Goal: Communication & Community: Ask a question

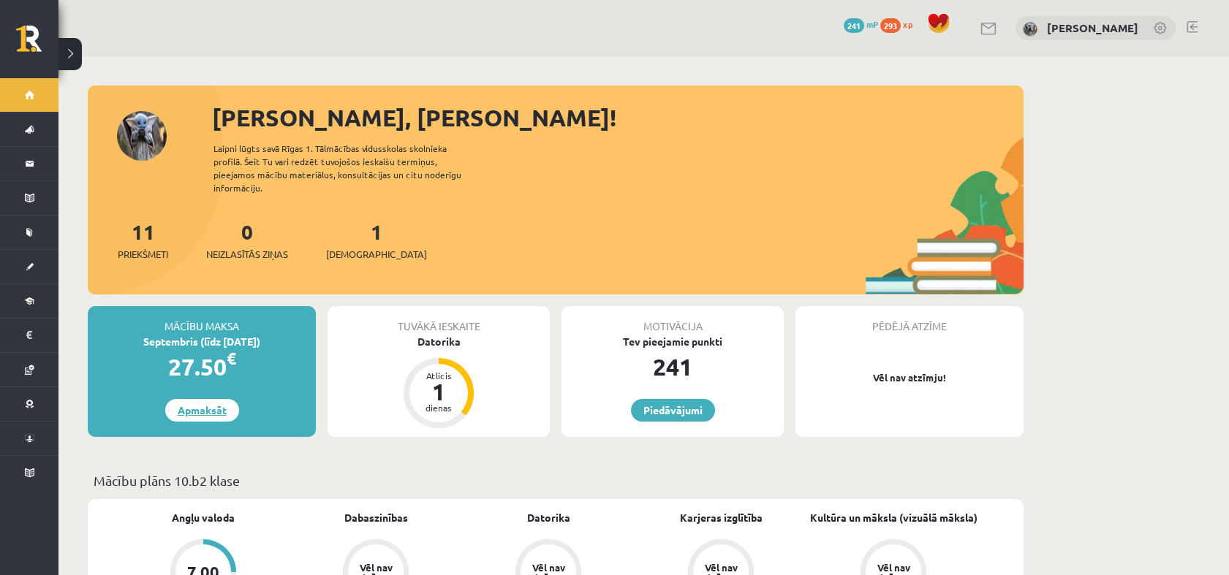
click at [235, 399] on link "Apmaksāt" at bounding box center [202, 410] width 74 height 23
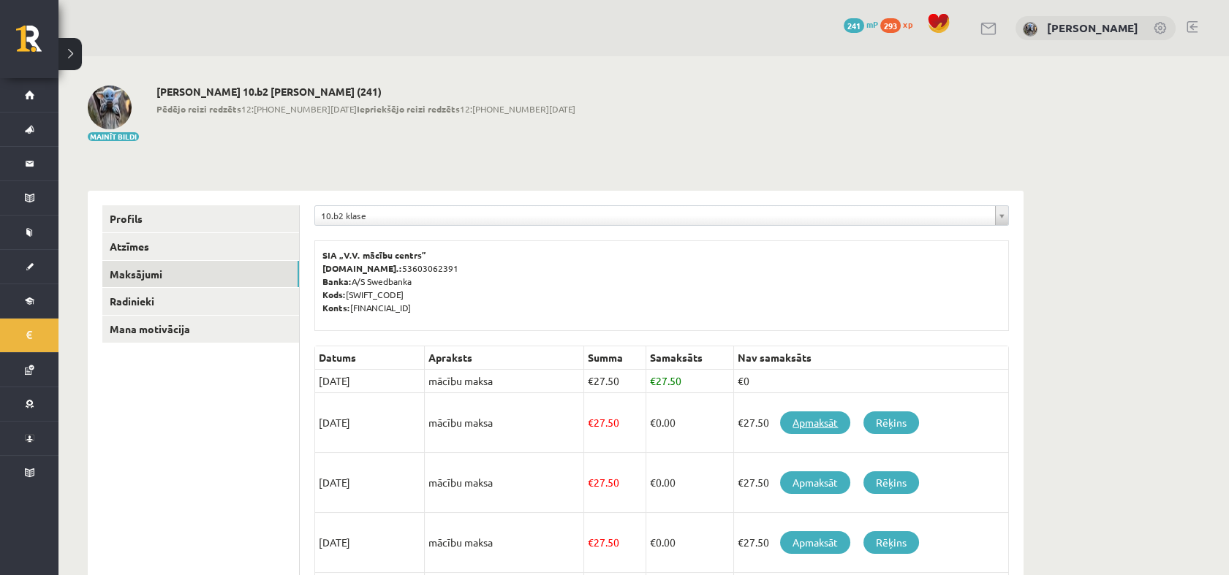
click at [817, 421] on link "Apmaksāt" at bounding box center [815, 423] width 70 height 23
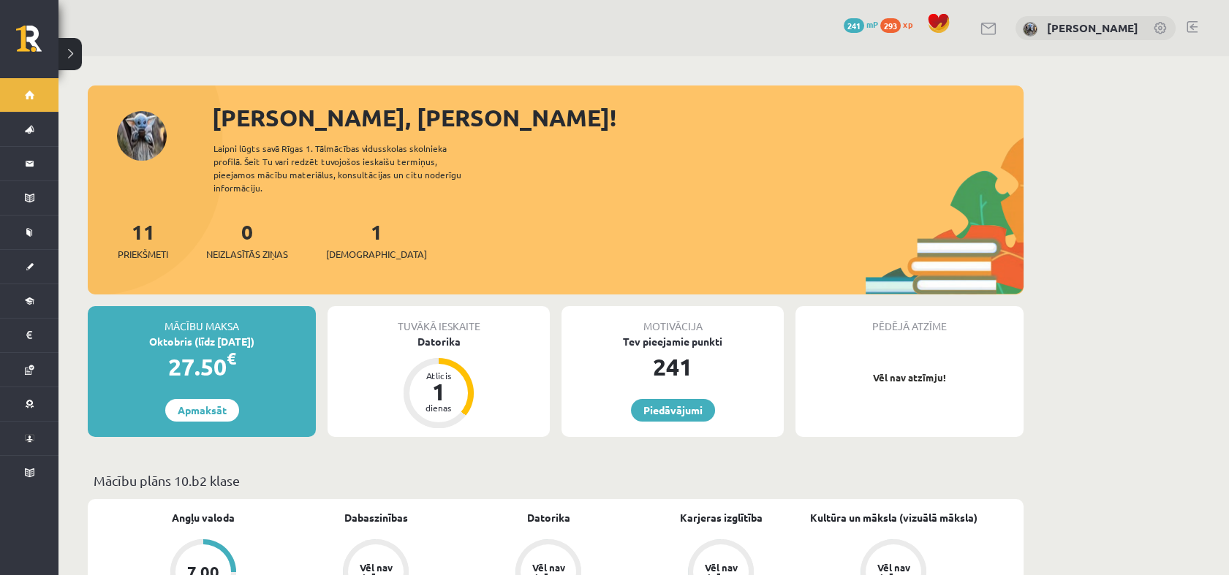
click at [980, 29] on link at bounding box center [989, 29] width 18 height 12
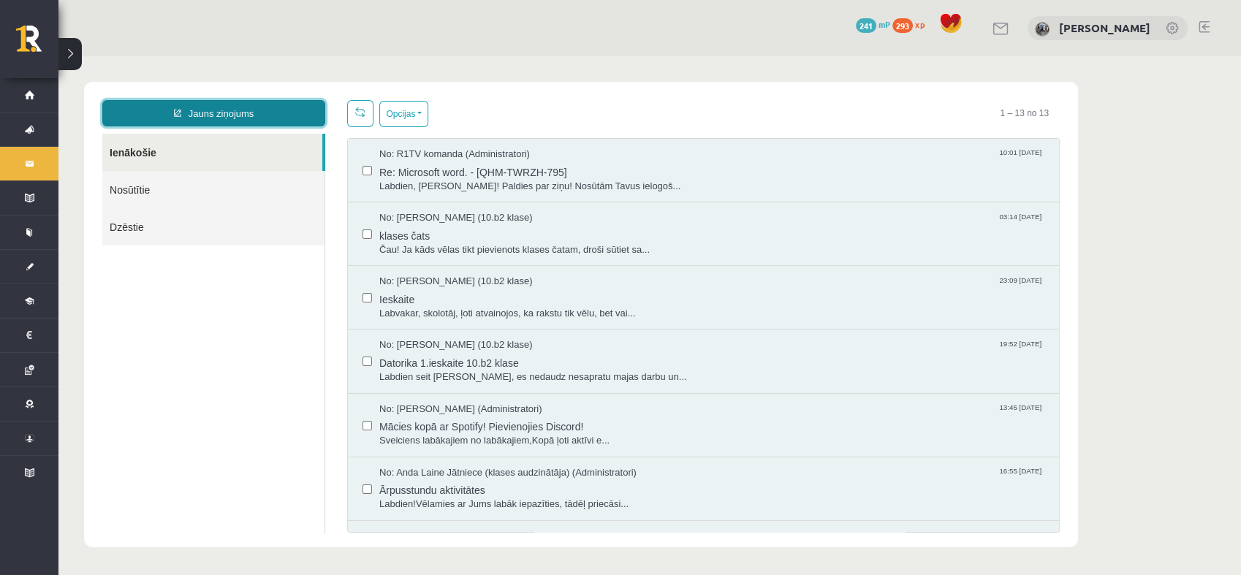
click at [249, 124] on link "Jauns ziņojums" at bounding box center [213, 113] width 223 height 26
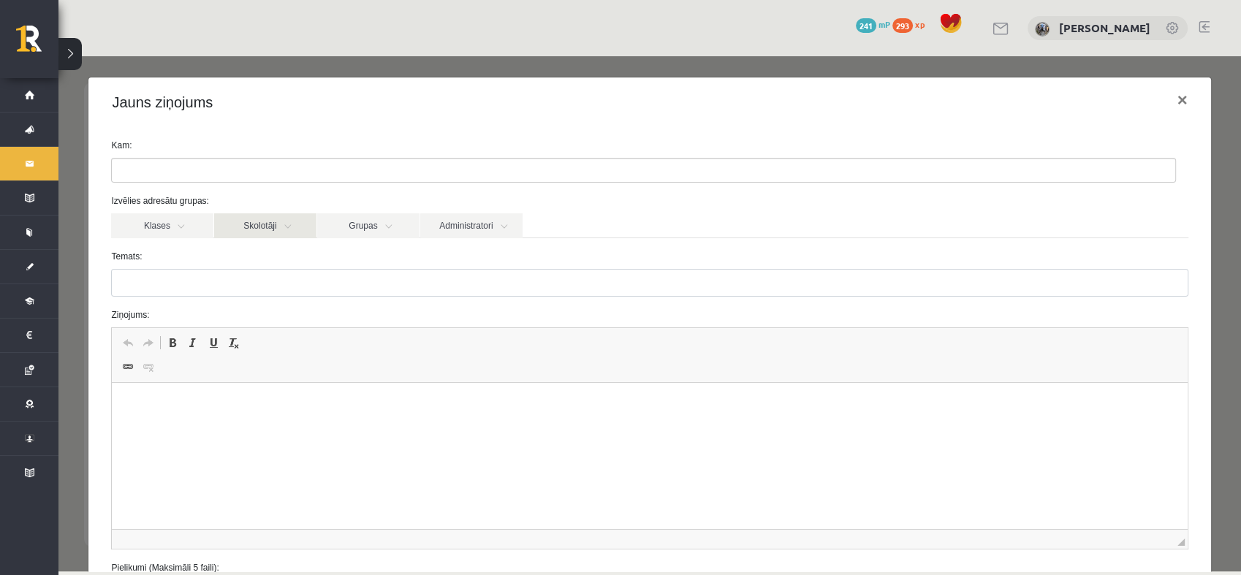
click at [273, 230] on link "Skolotāji" at bounding box center [265, 225] width 102 height 25
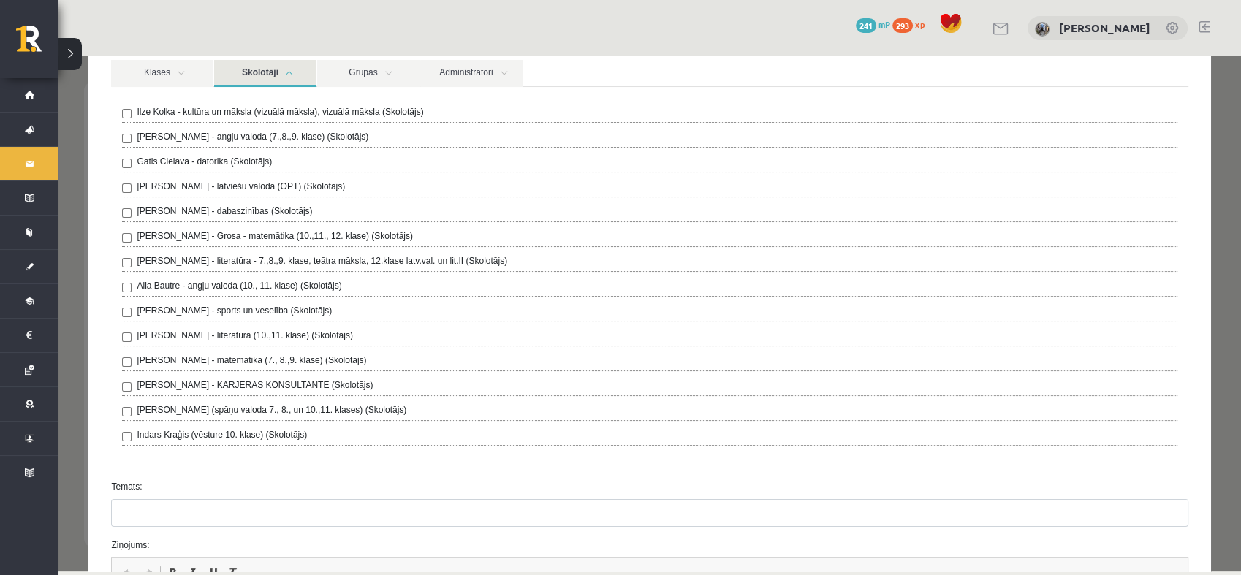
scroll to position [155, 0]
click at [237, 158] on label "Gatis Cielava - datorika (Skolotājs)" at bounding box center [204, 160] width 135 height 13
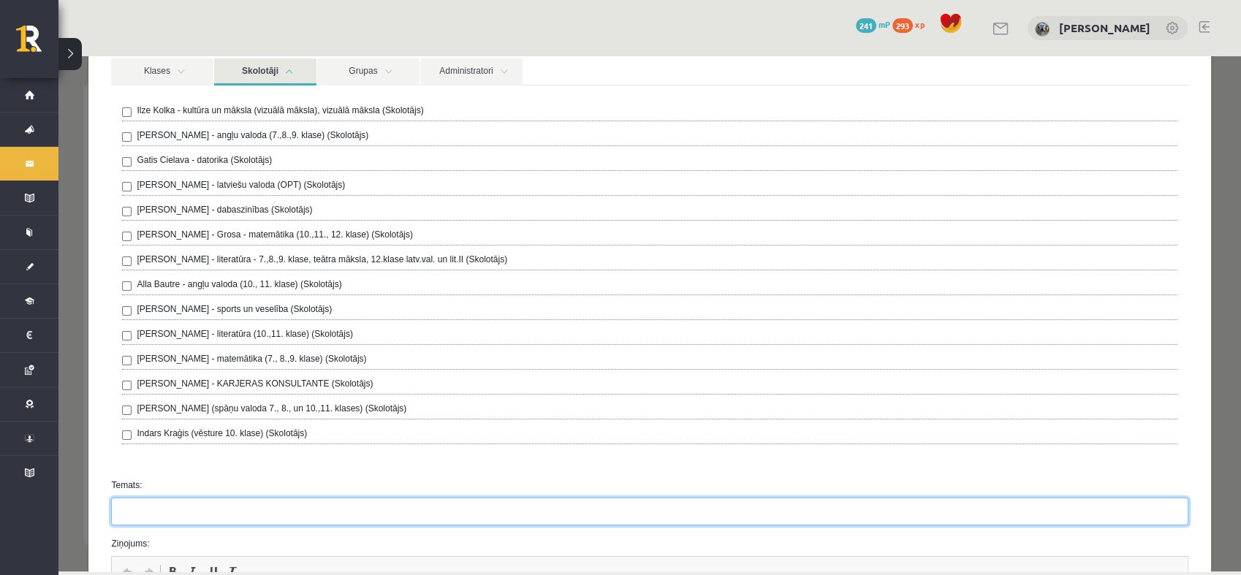
click at [293, 509] on input "Temats:" at bounding box center [649, 512] width 1077 height 28
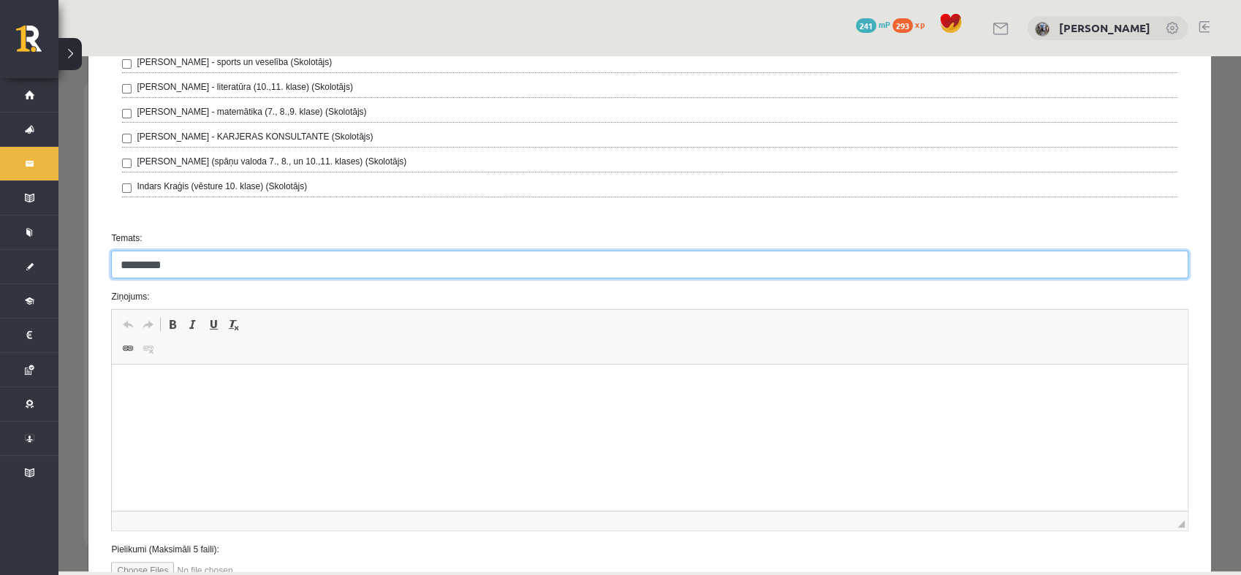
scroll to position [403, 0]
type input "********"
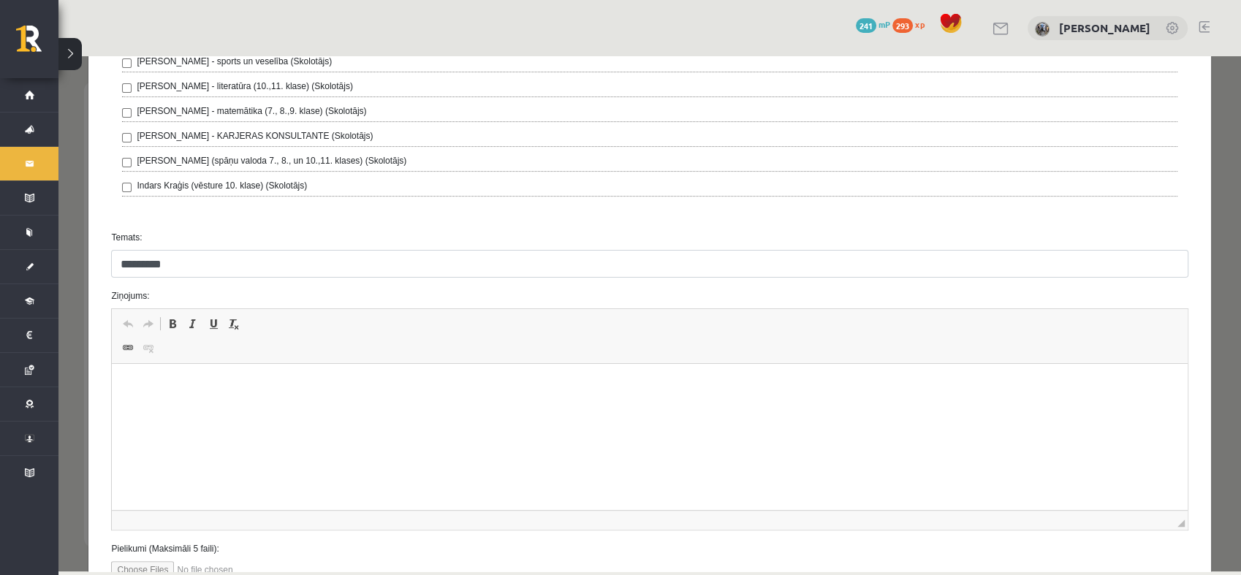
click at [264, 405] on html at bounding box center [649, 386] width 1075 height 45
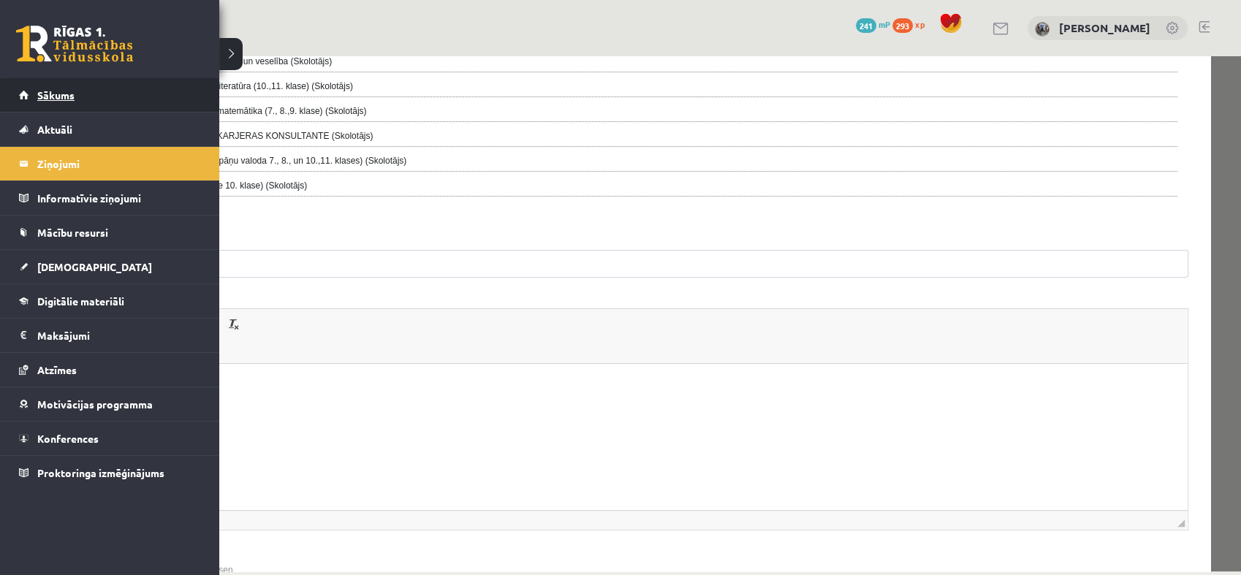
click at [61, 97] on span "Sākums" at bounding box center [55, 94] width 37 height 13
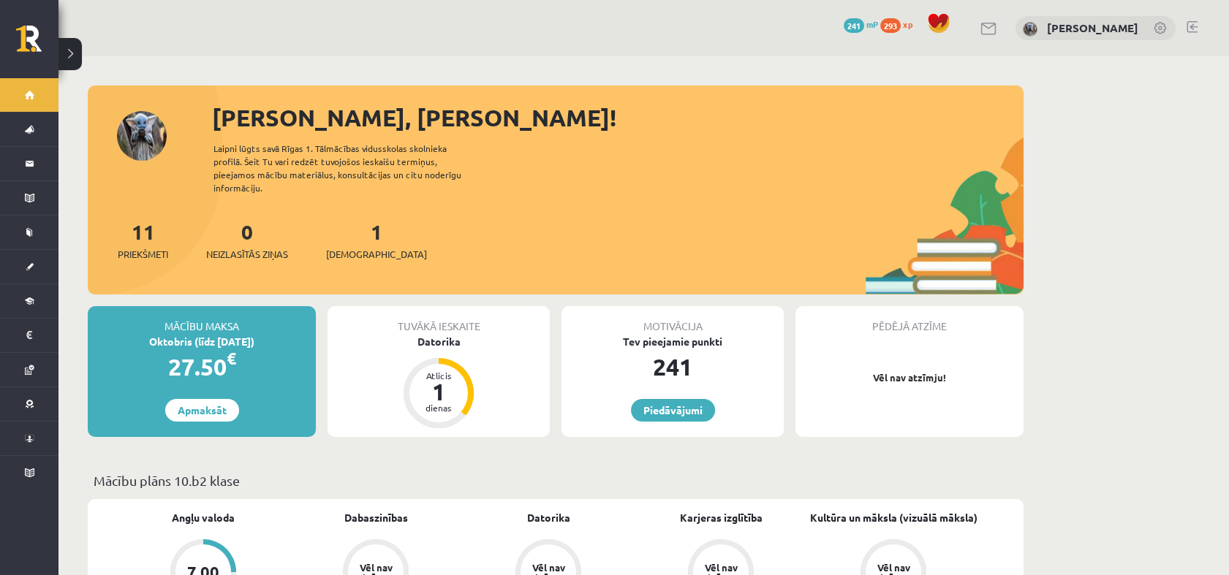
click at [508, 338] on div "Tuvākā ieskaite [GEOGRAPHIC_DATA] Atlicis 1 dienas" at bounding box center [438, 371] width 222 height 131
click at [409, 334] on div "Datorika" at bounding box center [438, 341] width 222 height 15
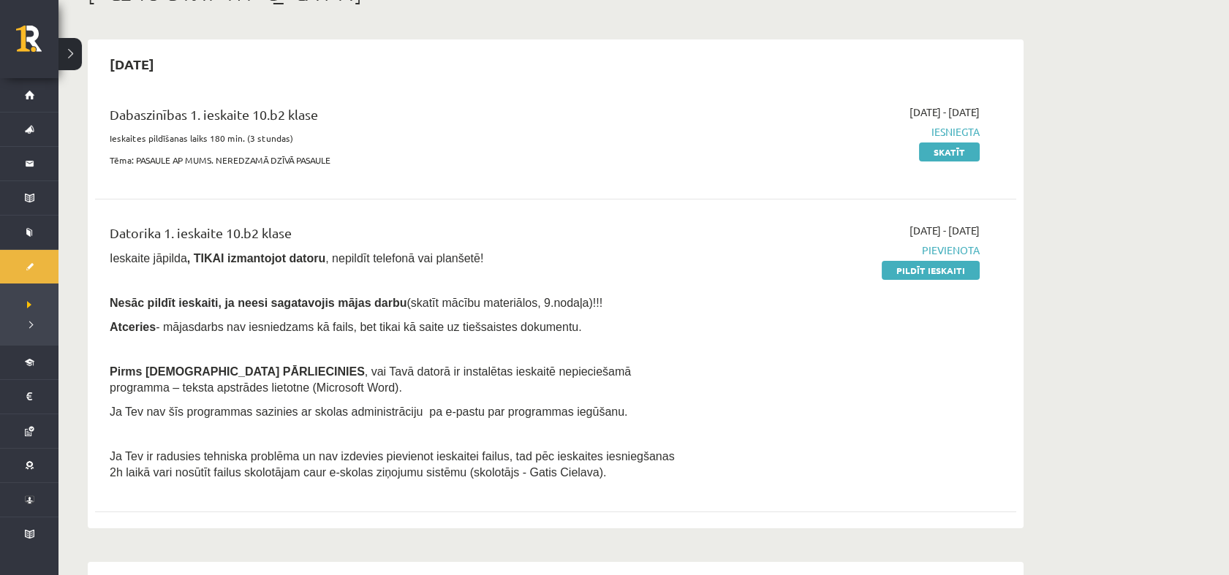
scroll to position [115, 0]
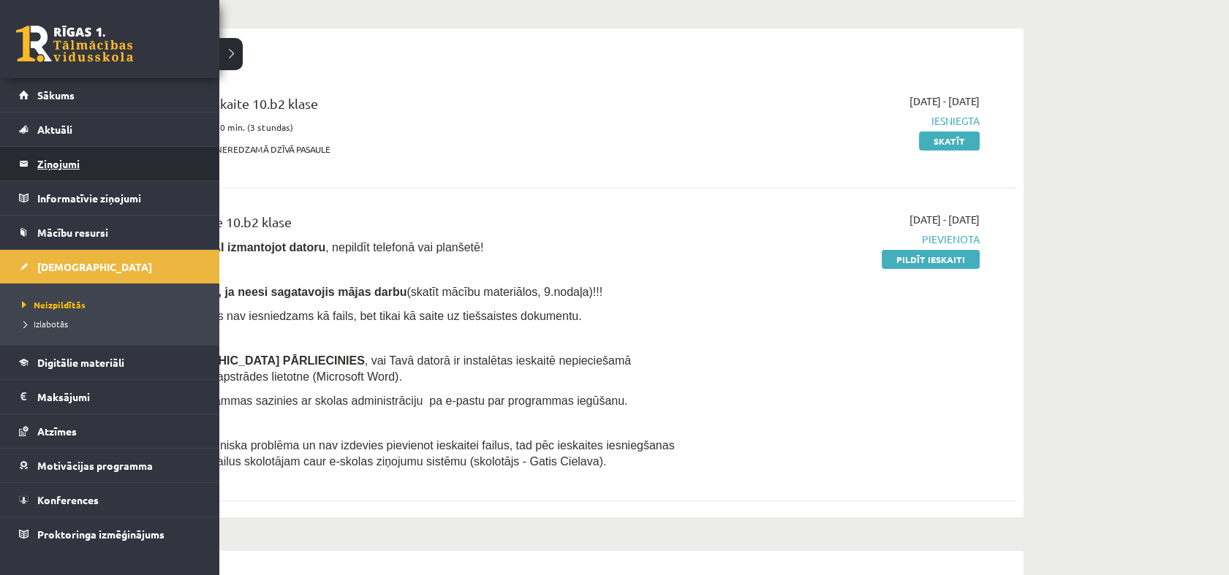
click at [63, 150] on legend "Ziņojumi 0" at bounding box center [119, 164] width 164 height 34
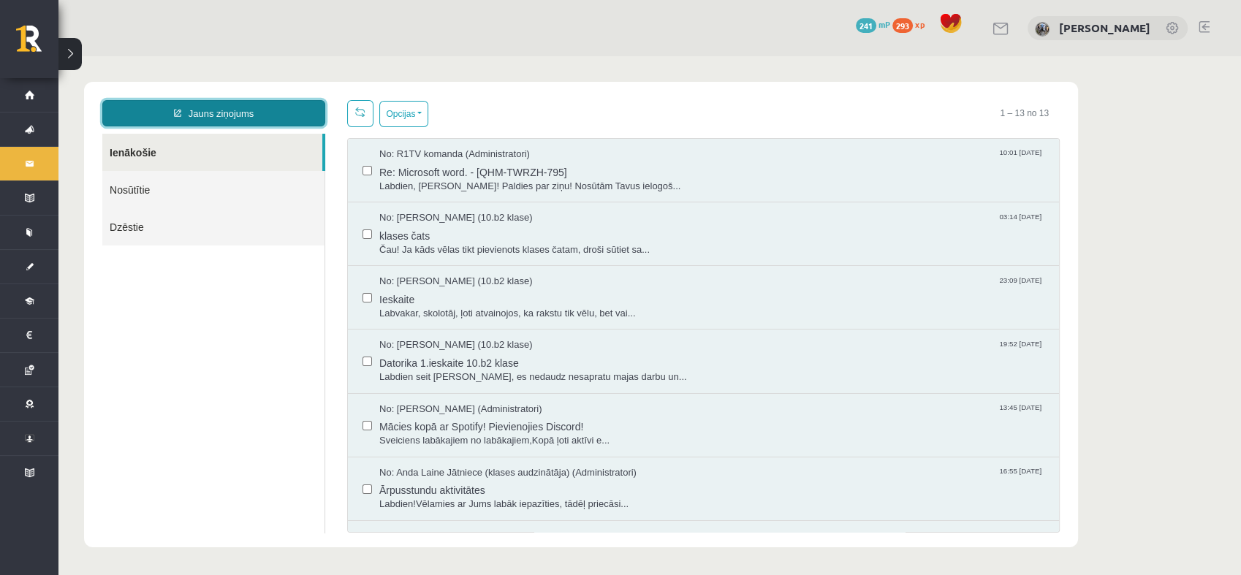
click at [192, 110] on link "Jauns ziņojums" at bounding box center [213, 113] width 223 height 26
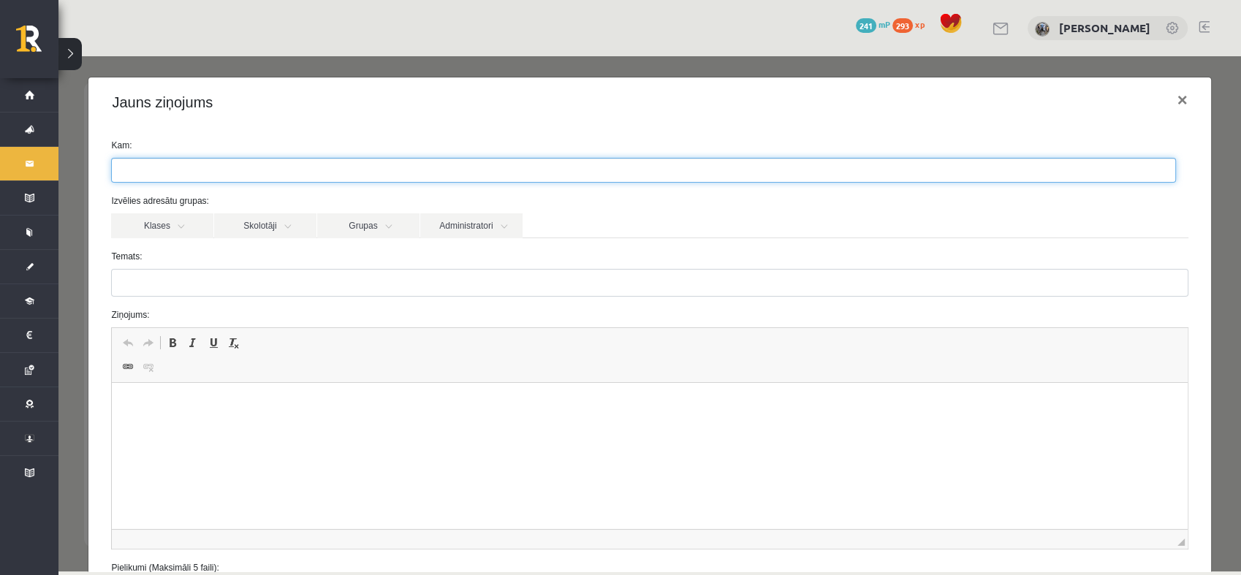
click at [231, 175] on ul at bounding box center [644, 170] width 1064 height 23
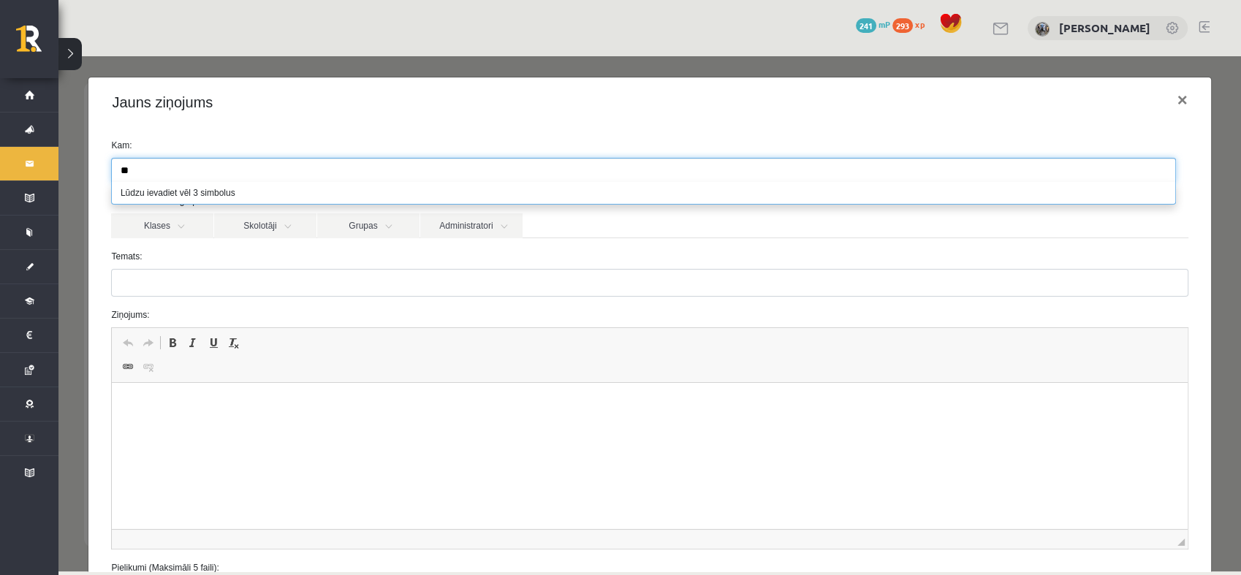
type input "*"
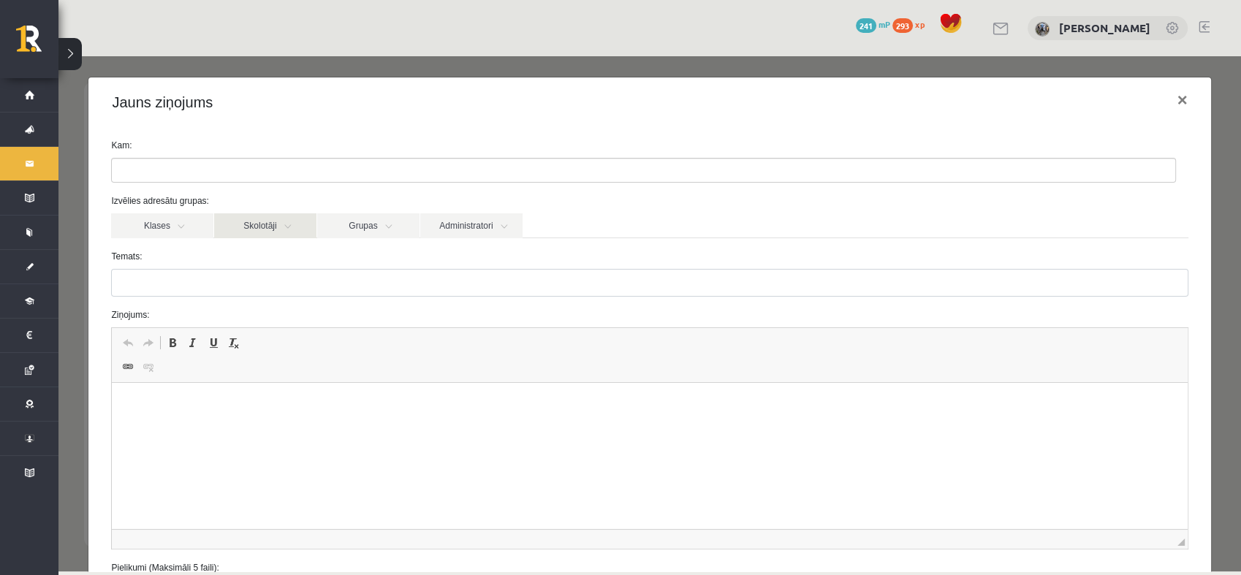
click at [242, 227] on link "Skolotāji" at bounding box center [265, 225] width 102 height 25
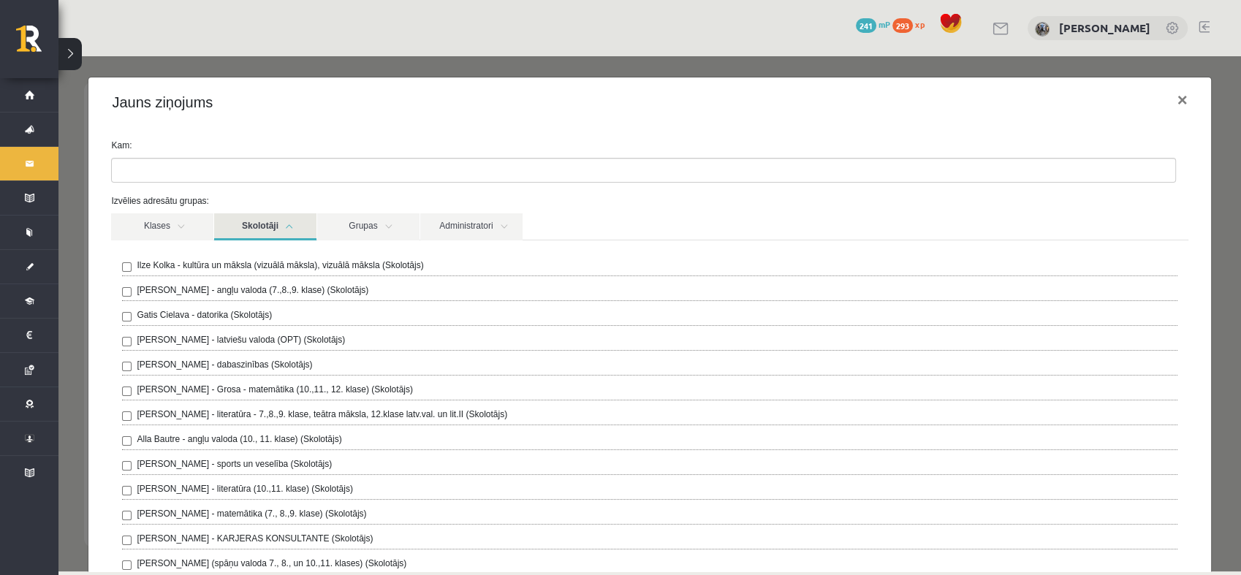
click at [222, 314] on label "Gatis Cielava - datorika (Skolotājs)" at bounding box center [204, 314] width 135 height 13
click at [307, 86] on div "Jauns ziņojums ×" at bounding box center [649, 102] width 1122 height 50
click at [309, 110] on div "Jauns ziņojums ×" at bounding box center [649, 102] width 1122 height 50
click at [1183, 162] on div "**********" at bounding box center [649, 170] width 1099 height 25
click at [842, 211] on div "Izvēlies adresātu grupas: Klases Skolotāji Grupas Administratori 10.b2 klase Il…" at bounding box center [649, 408] width 1099 height 428
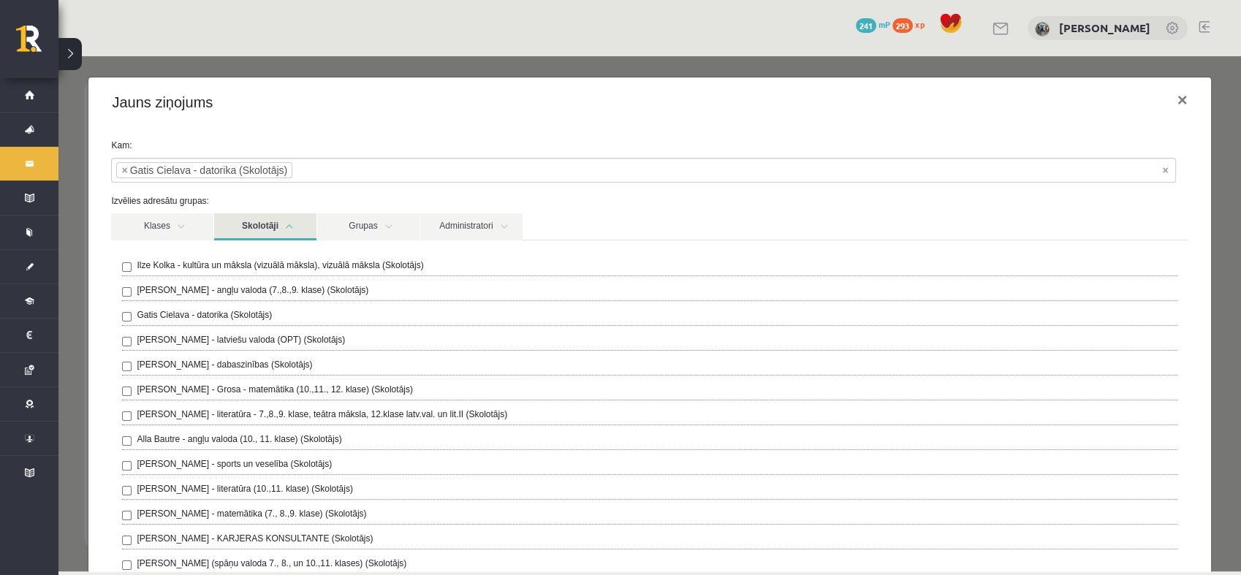
click at [281, 230] on link "Skolotāji" at bounding box center [265, 226] width 102 height 27
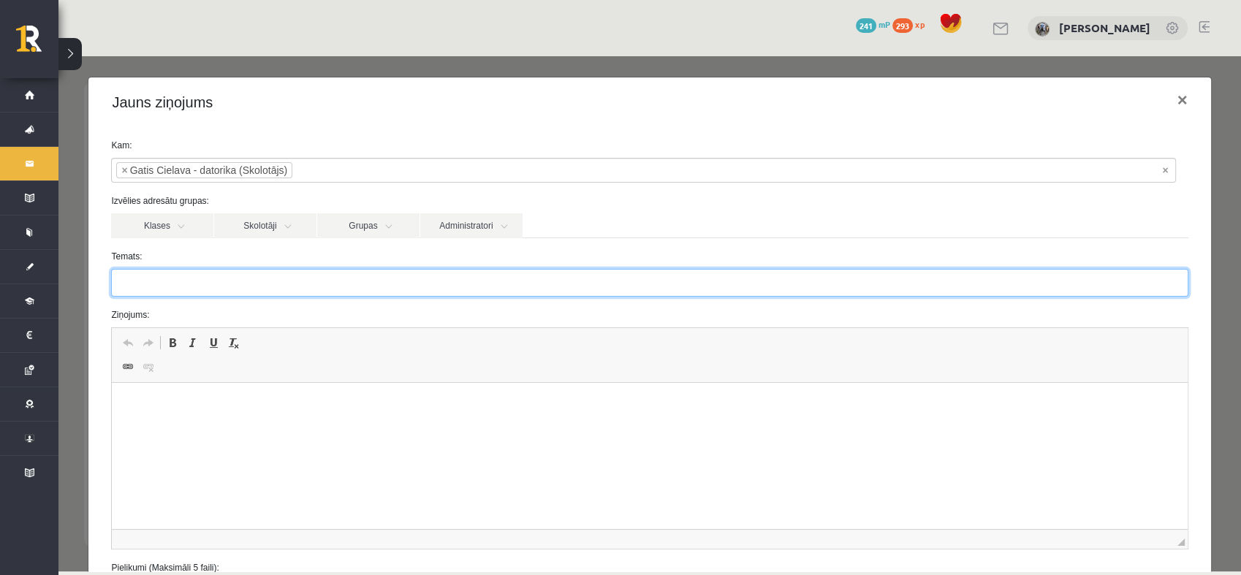
click at [298, 282] on input "Temats:" at bounding box center [649, 283] width 1077 height 28
type input "********"
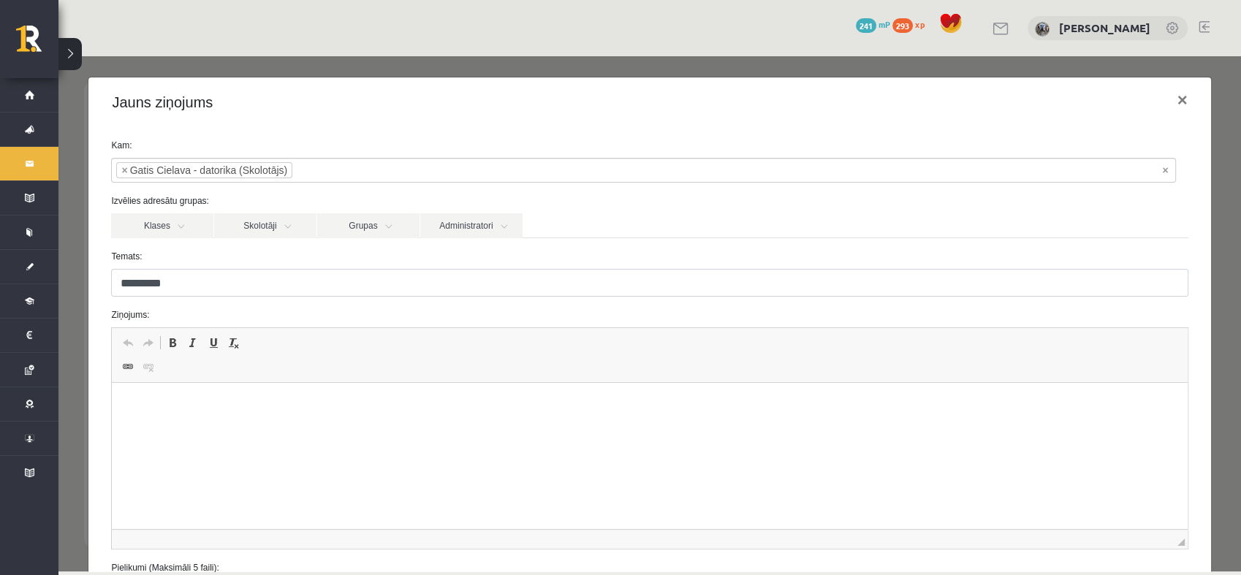
click at [279, 428] on html at bounding box center [649, 405] width 1075 height 45
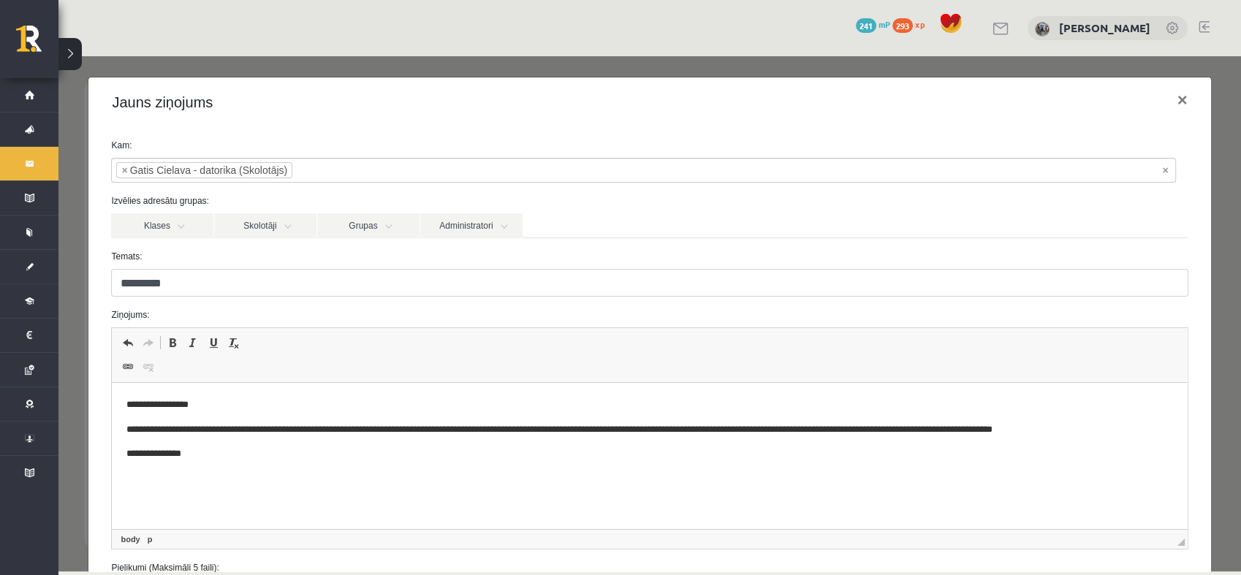
click at [286, 432] on p "**********" at bounding box center [643, 430] width 1034 height 15
click at [189, 455] on p "**********" at bounding box center [643, 454] width 1034 height 15
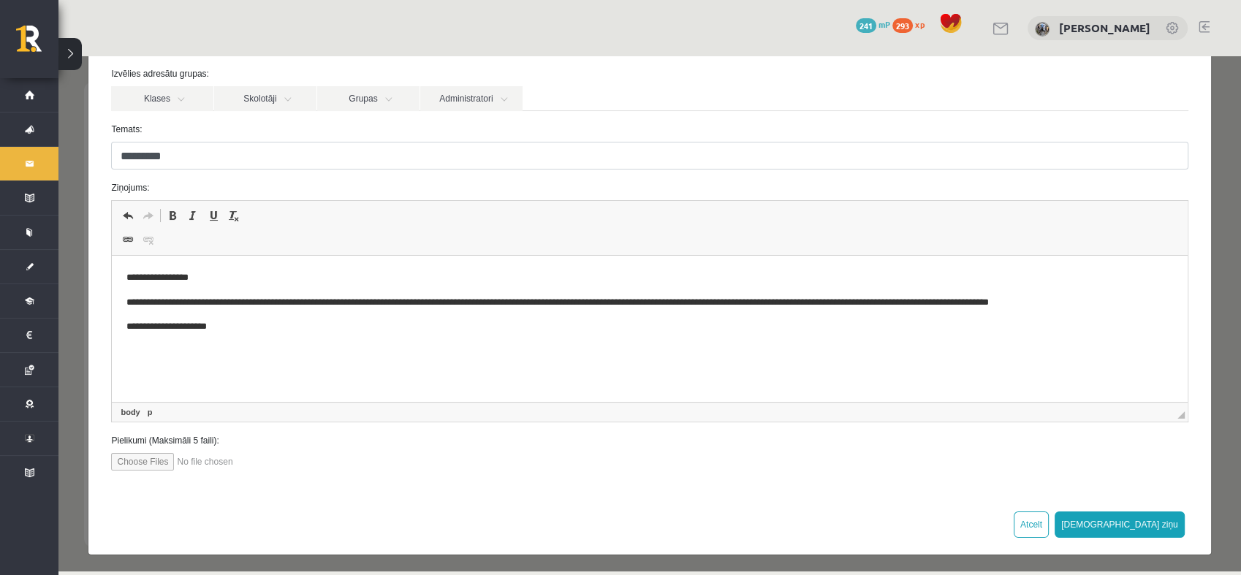
scroll to position [131, 0]
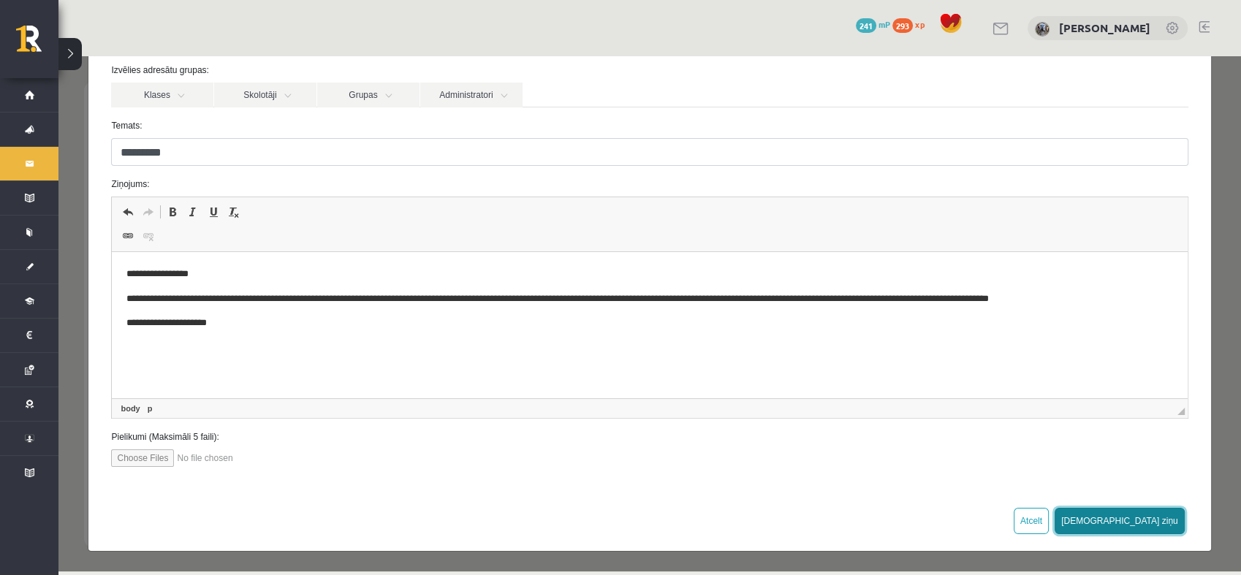
click at [1146, 519] on button "Sūtīt ziņu" at bounding box center [1120, 521] width 130 height 26
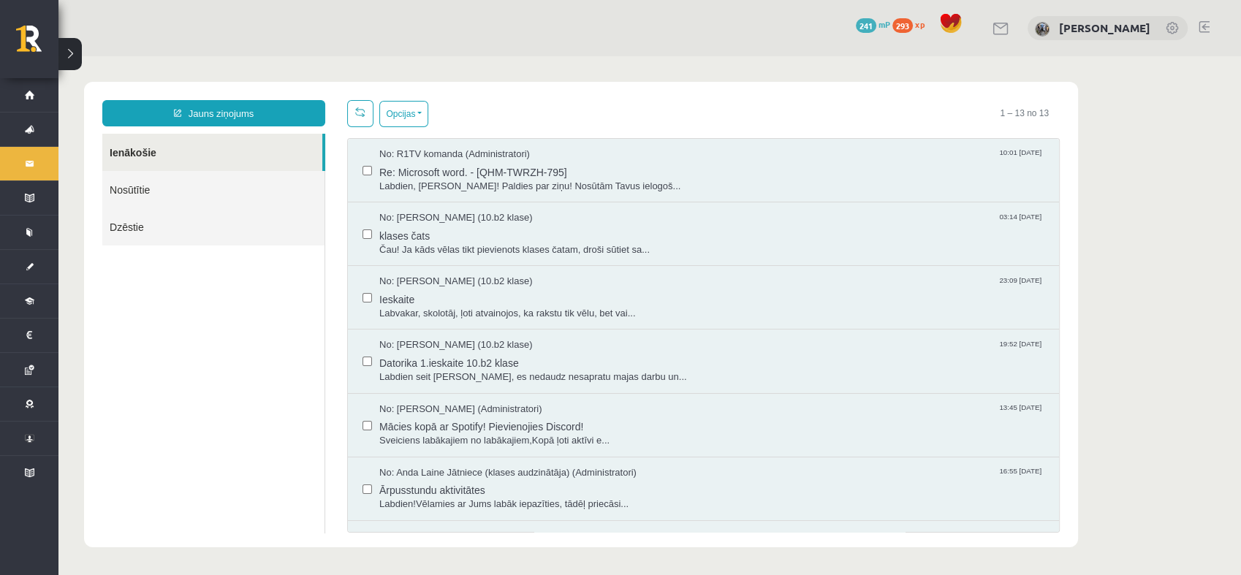
scroll to position [0, 0]
